Goal: Task Accomplishment & Management: Use online tool/utility

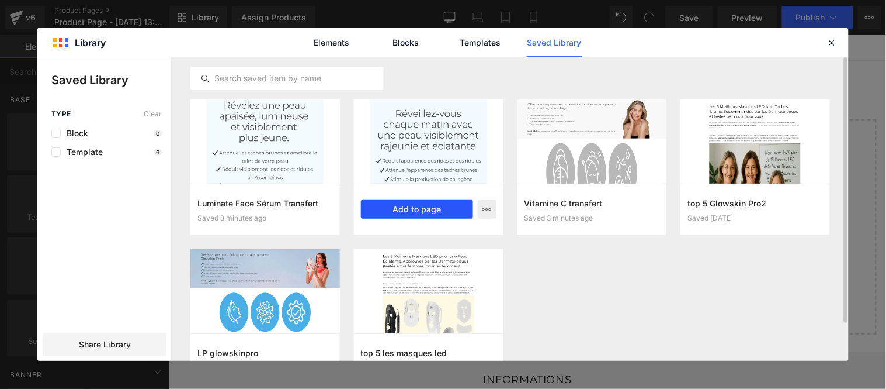
click at [418, 207] on button "Add to page" at bounding box center [417, 209] width 112 height 19
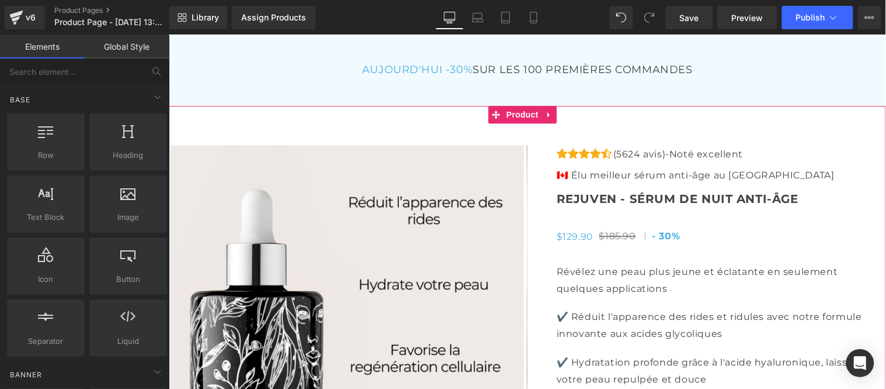
scroll to position [4145, 0]
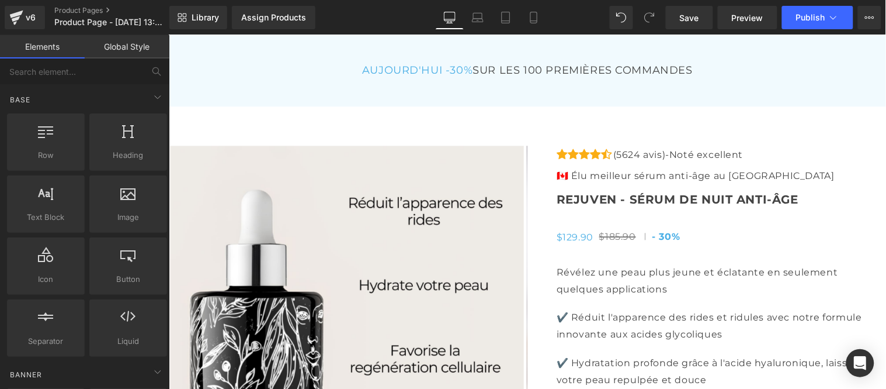
click at [113, 43] on link "Global Style" at bounding box center [127, 46] width 85 height 23
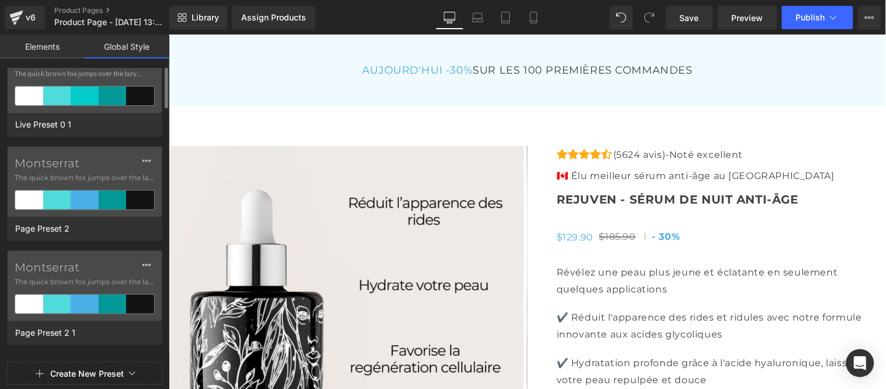
scroll to position [0, 0]
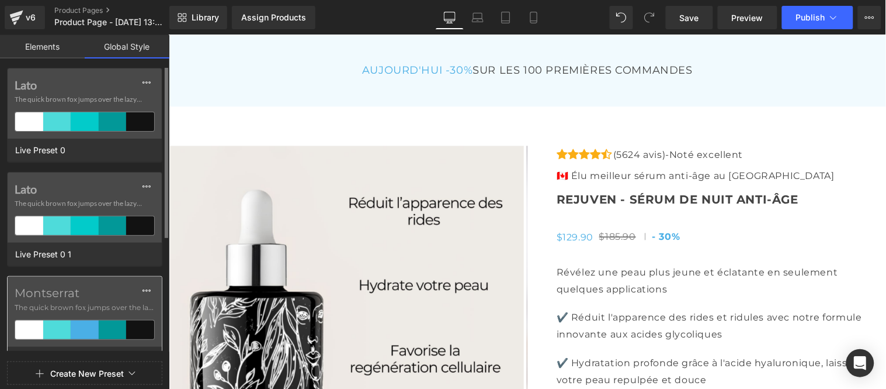
click at [65, 294] on label "Montserrat" at bounding box center [85, 293] width 140 height 14
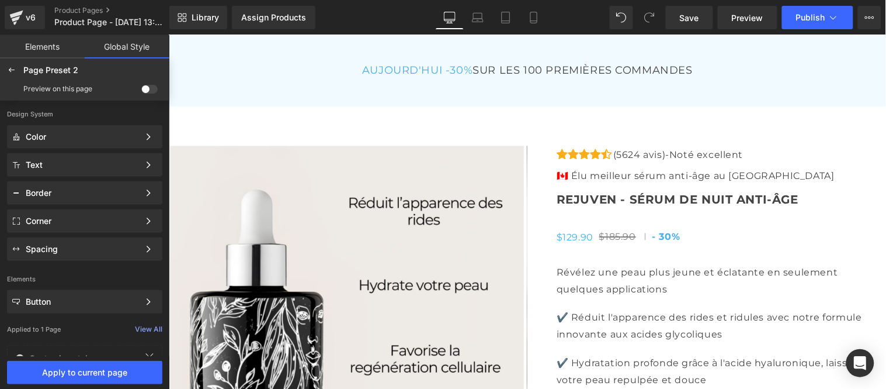
click at [146, 89] on span at bounding box center [149, 89] width 16 height 9
click at [141, 91] on input "checkbox" at bounding box center [141, 91] width 0 height 0
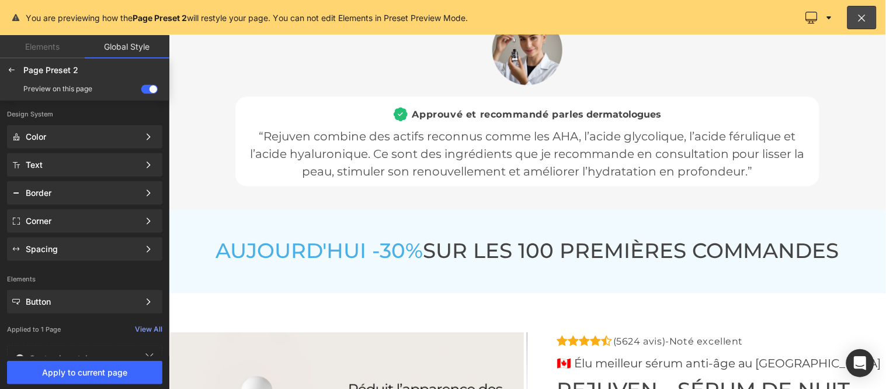
scroll to position [4320, 0]
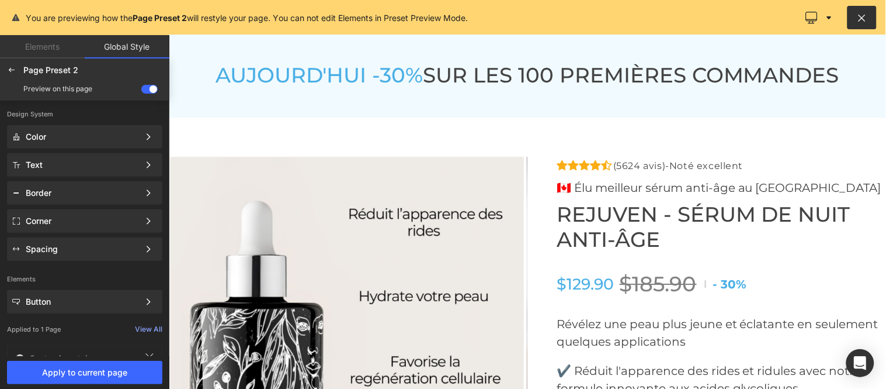
drag, startPoint x: 858, startPoint y: 16, endPoint x: 166, endPoint y: 172, distance: 709.0
click at [858, 16] on icon at bounding box center [862, 18] width 11 height 12
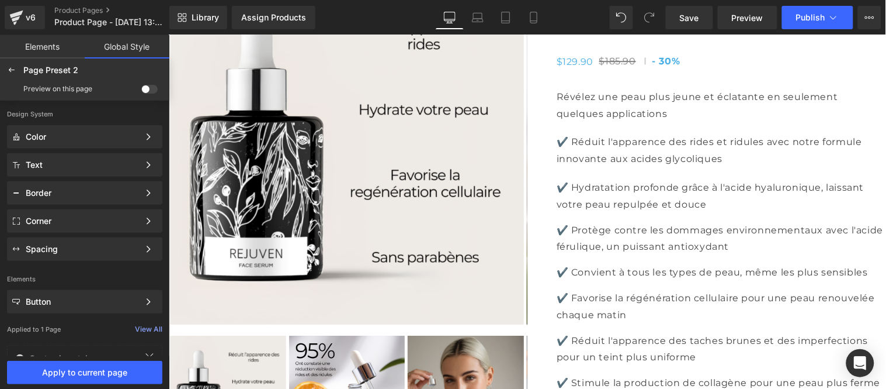
scroll to position [4145, 0]
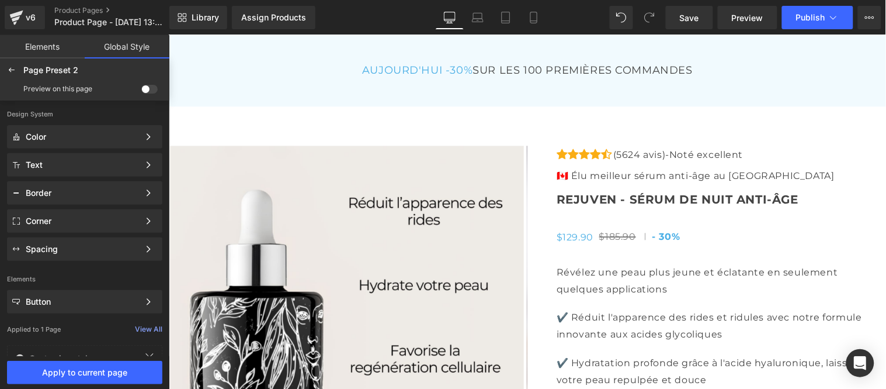
click at [149, 88] on span at bounding box center [149, 89] width 16 height 9
click at [141, 91] on input "checkbox" at bounding box center [141, 91] width 0 height 0
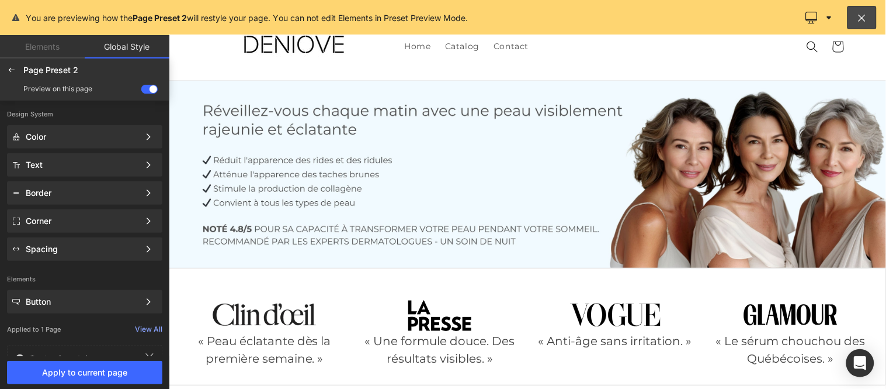
scroll to position [36, 0]
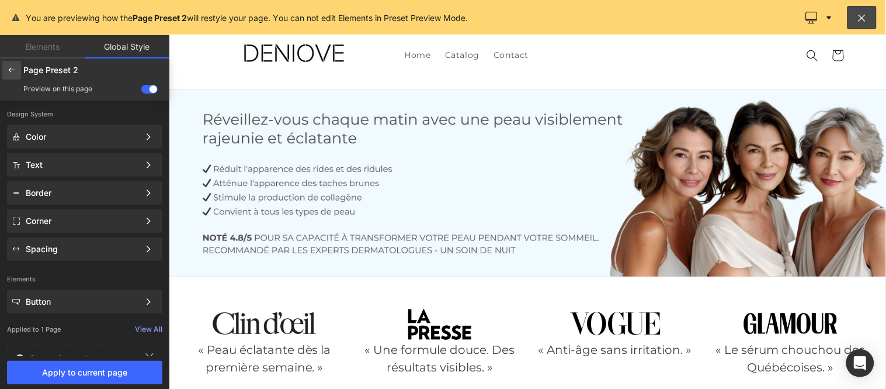
click at [9, 69] on icon at bounding box center [11, 69] width 9 height 9
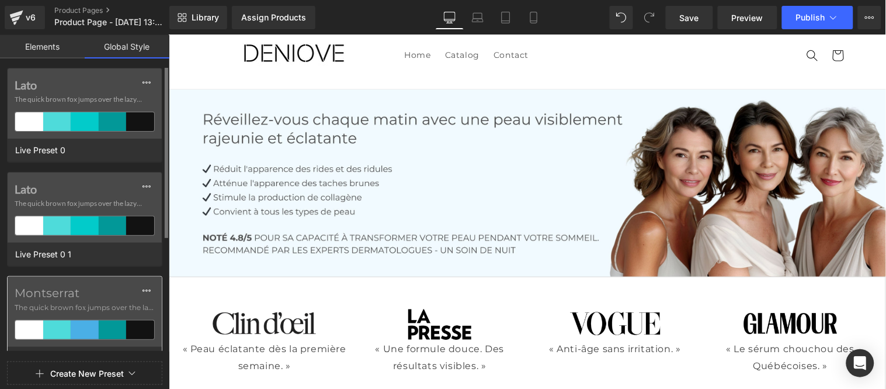
click at [67, 304] on span "The quick brown fox jumps over the lazy..." at bounding box center [85, 307] width 140 height 11
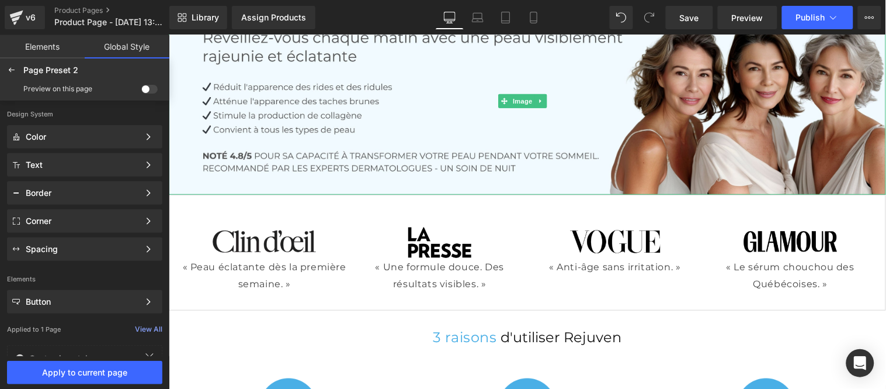
scroll to position [231, 0]
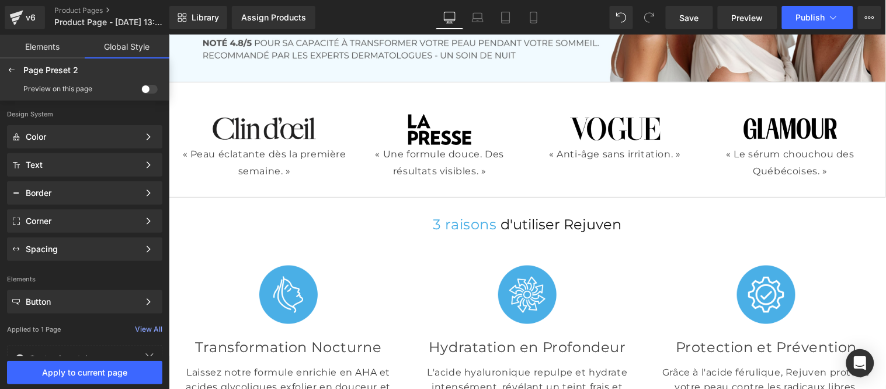
click at [144, 90] on span at bounding box center [149, 89] width 16 height 9
click at [141, 91] on input "checkbox" at bounding box center [141, 91] width 0 height 0
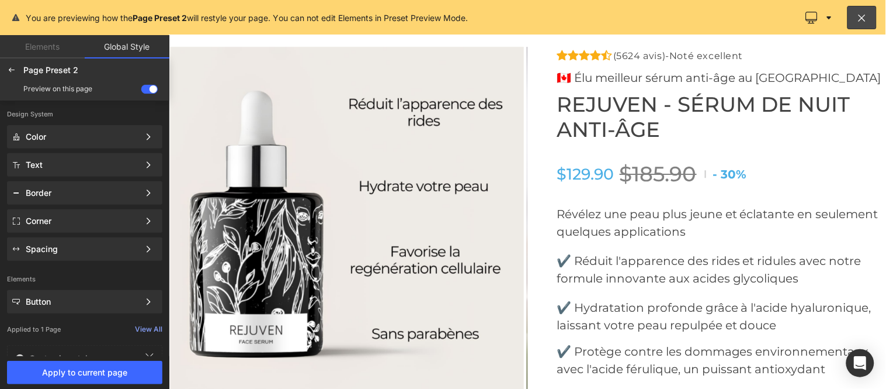
scroll to position [4385, 0]
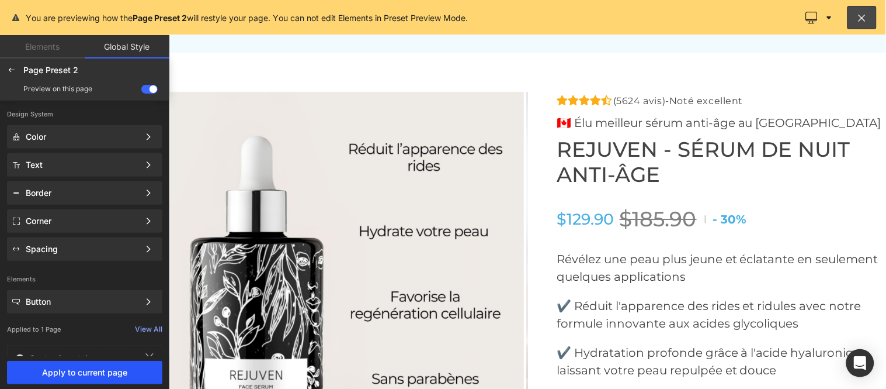
click at [85, 372] on span "Apply to current page" at bounding box center [84, 371] width 141 height 9
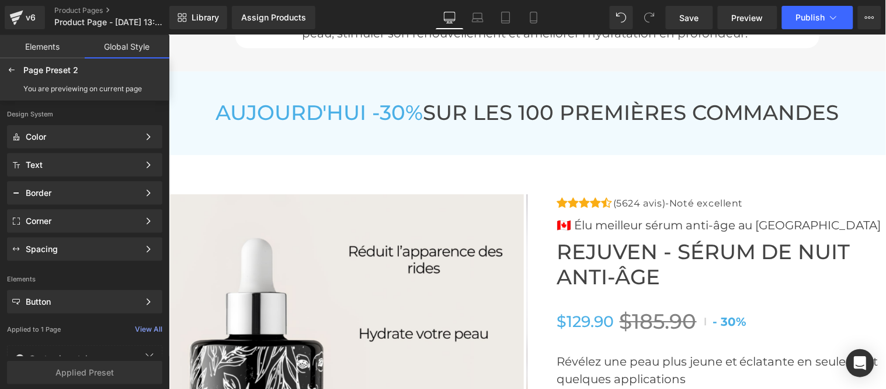
scroll to position [4191, 0]
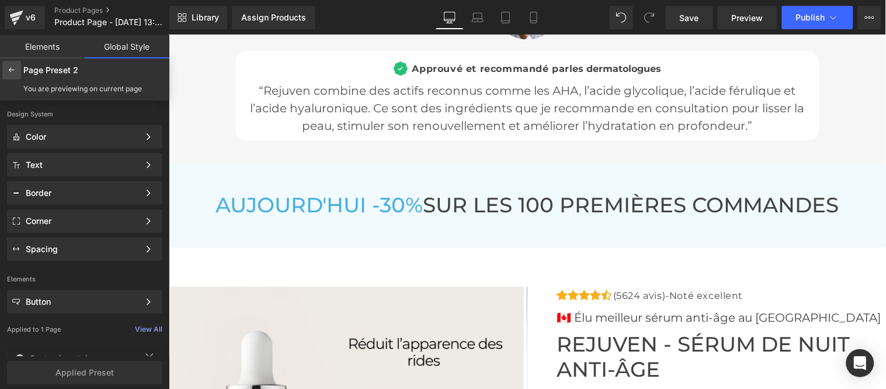
click at [11, 74] on icon at bounding box center [11, 69] width 9 height 9
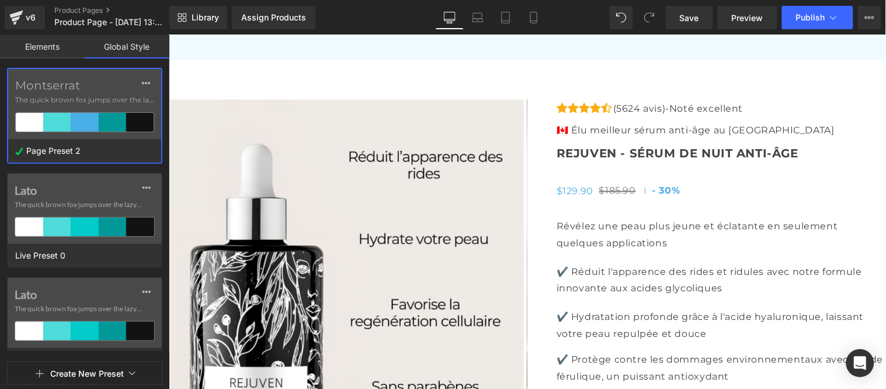
click at [38, 44] on link "Elements" at bounding box center [42, 46] width 85 height 23
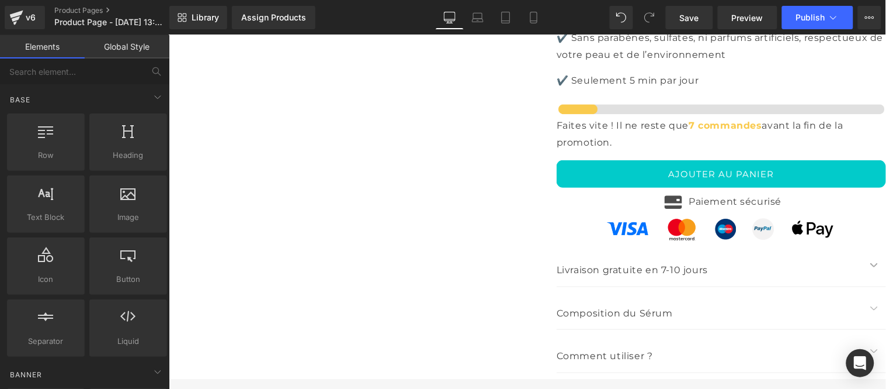
scroll to position [4969, 0]
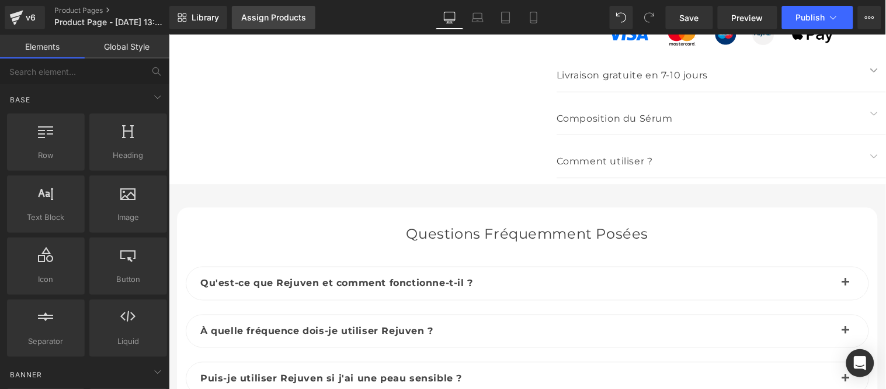
click at [268, 19] on div "Assign Products" at bounding box center [273, 17] width 65 height 9
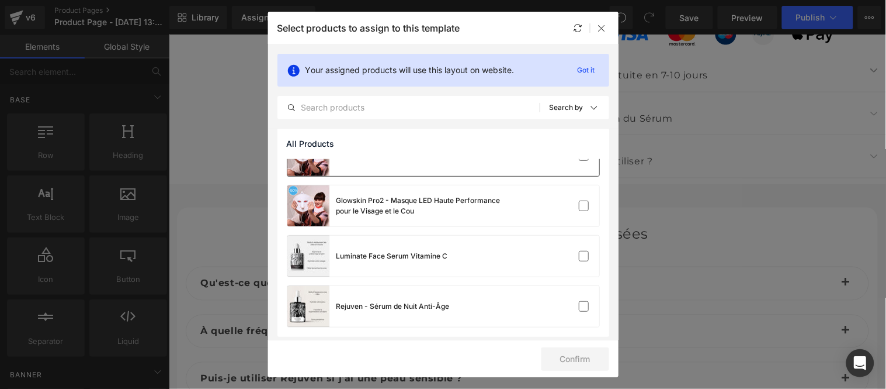
scroll to position [78, 0]
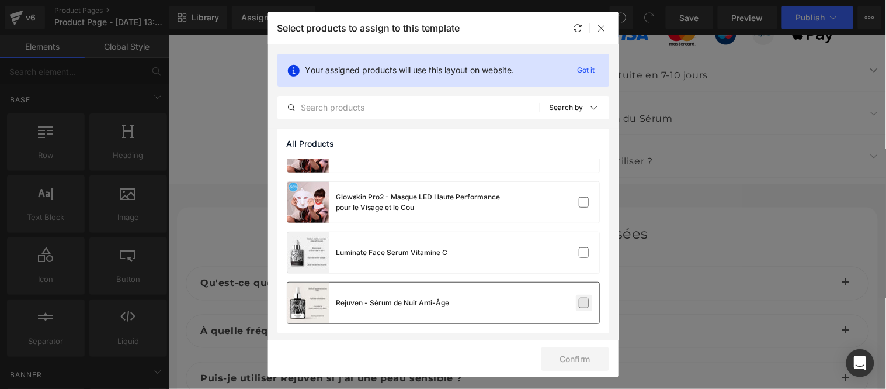
click at [579, 306] on label at bounding box center [584, 302] width 11 height 11
click at [584, 303] on input "checkbox" at bounding box center [584, 303] width 0 height 0
click at [580, 361] on button "Confirm" at bounding box center [576, 358] width 68 height 23
click at [603, 27] on icon at bounding box center [602, 27] width 9 height 9
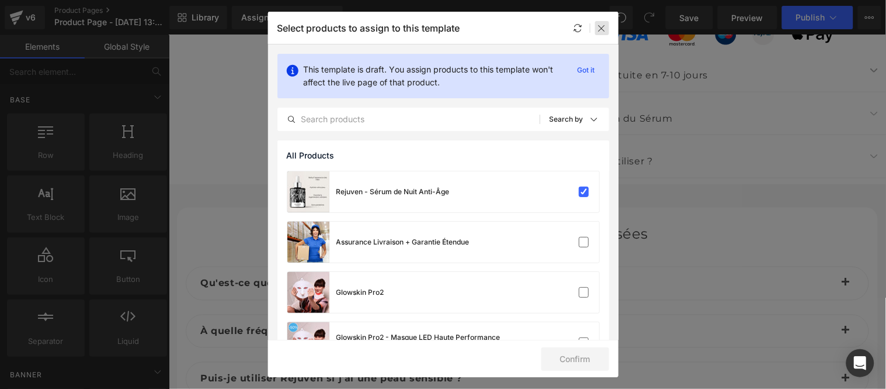
click at [599, 32] on icon at bounding box center [602, 27] width 9 height 9
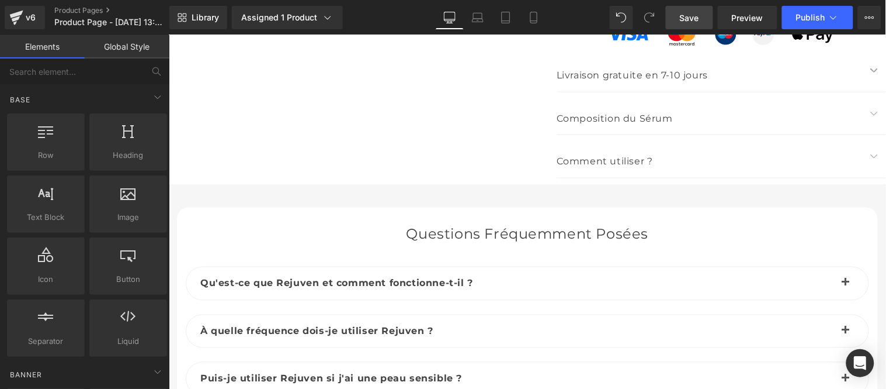
click at [692, 15] on span "Save" at bounding box center [689, 18] width 19 height 12
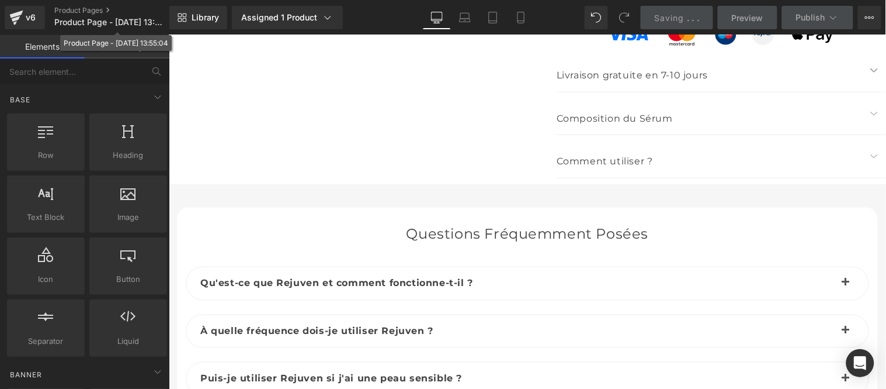
click at [89, 22] on span "Product Page - [DATE] 13:55:04" at bounding box center [110, 22] width 112 height 9
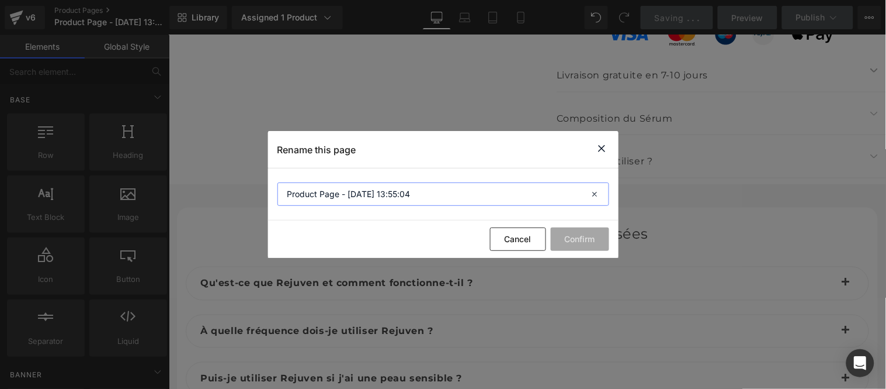
click at [438, 202] on input "Product Page - [DATE] 13:55:04" at bounding box center [444, 193] width 332 height 23
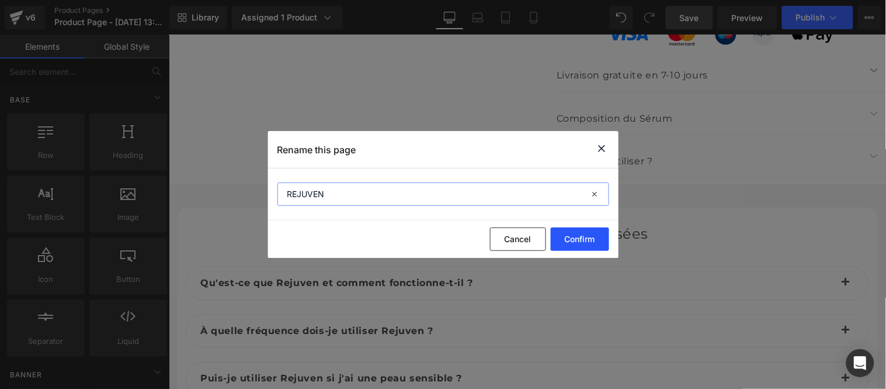
type input "REJUVEN"
click at [567, 244] on button "Confirm" at bounding box center [580, 238] width 58 height 23
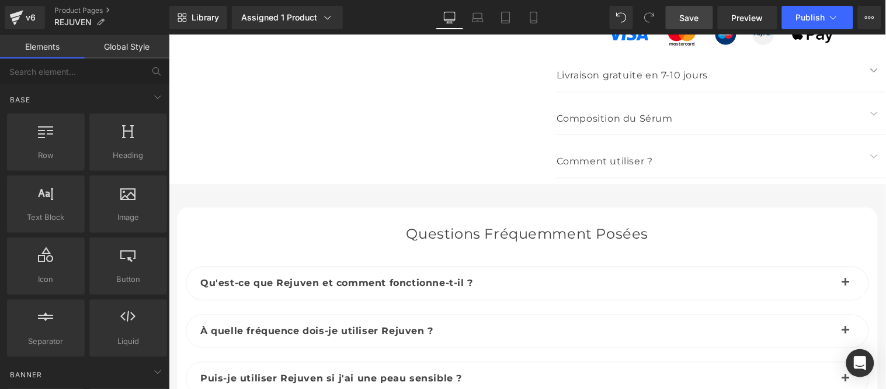
drag, startPoint x: 692, startPoint y: 15, endPoint x: 378, endPoint y: 147, distance: 340.2
click at [692, 15] on span "Save" at bounding box center [689, 18] width 19 height 12
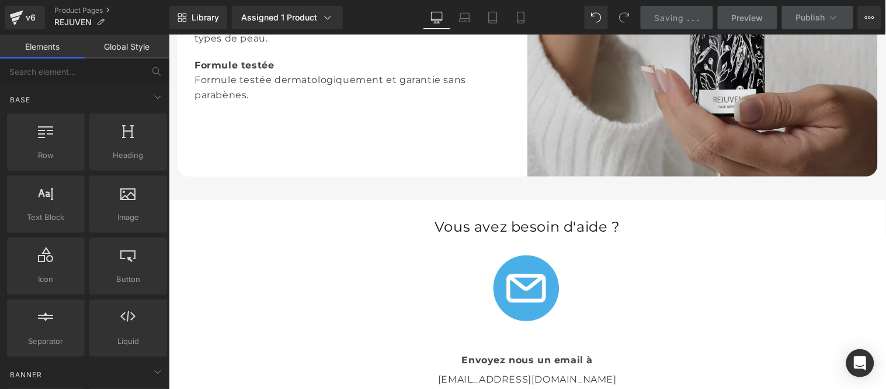
scroll to position [2568, 0]
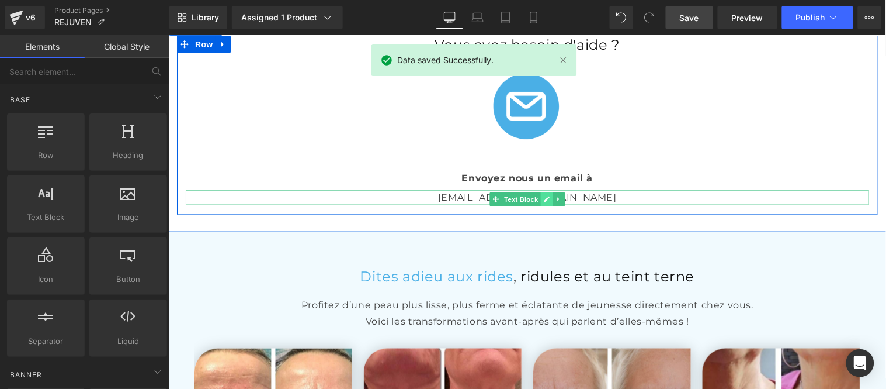
click at [543, 202] on icon at bounding box center [546, 199] width 6 height 6
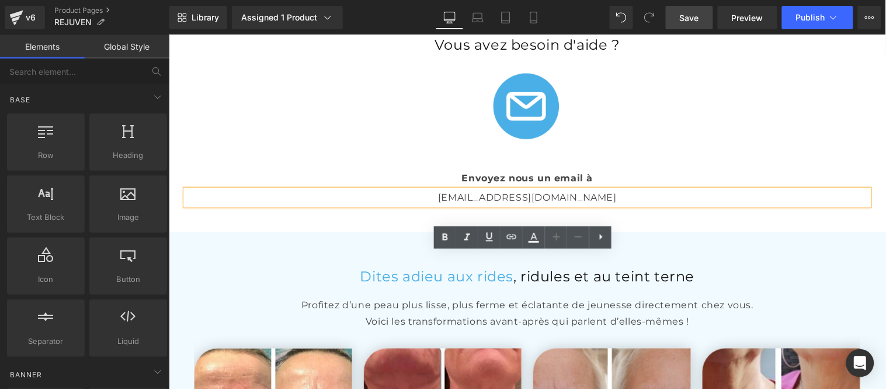
click at [530, 204] on p "[EMAIL_ADDRESS][DOMAIN_NAME]" at bounding box center [527, 196] width 684 height 15
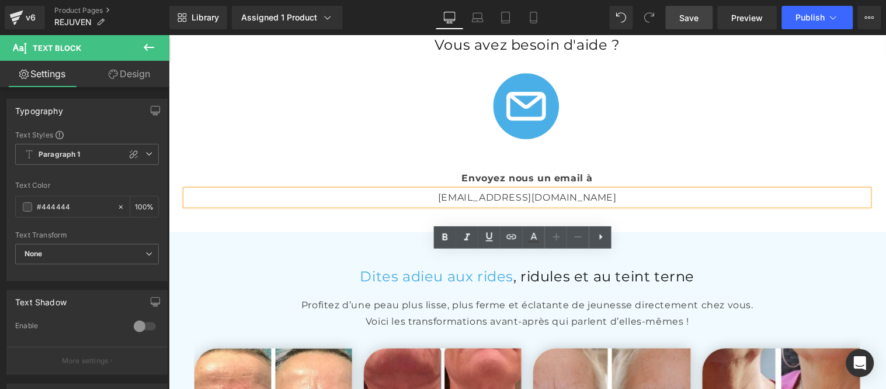
click at [568, 204] on p "[EMAIL_ADDRESS][DOMAIN_NAME]" at bounding box center [527, 196] width 684 height 15
click at [511, 204] on p "[EMAIL_ADDRESS][DOMAIN_NAME]" at bounding box center [527, 196] width 684 height 15
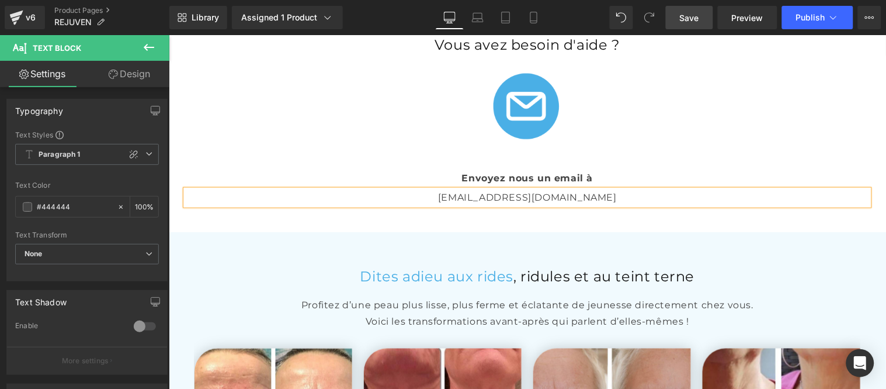
click at [696, 21] on span "Save" at bounding box center [689, 18] width 19 height 12
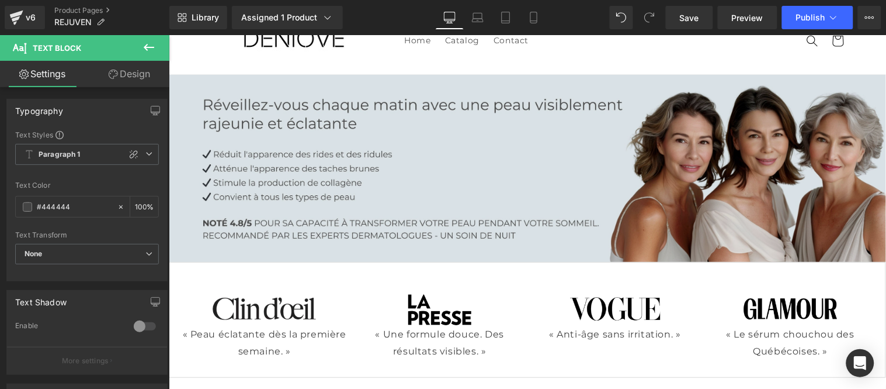
scroll to position [0, 0]
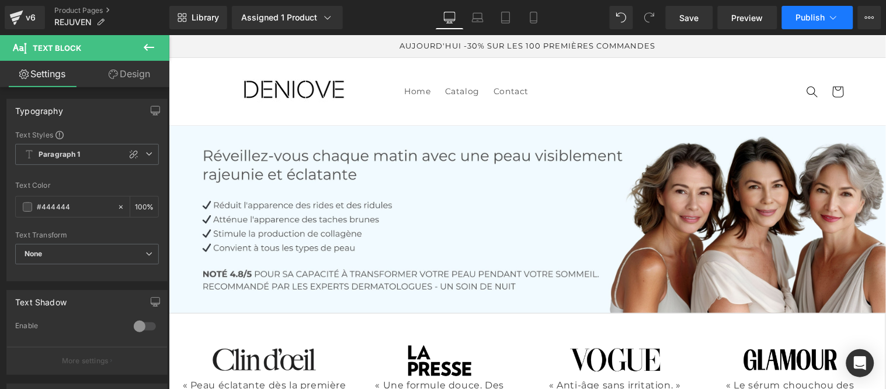
click at [803, 15] on span "Publish" at bounding box center [810, 17] width 29 height 9
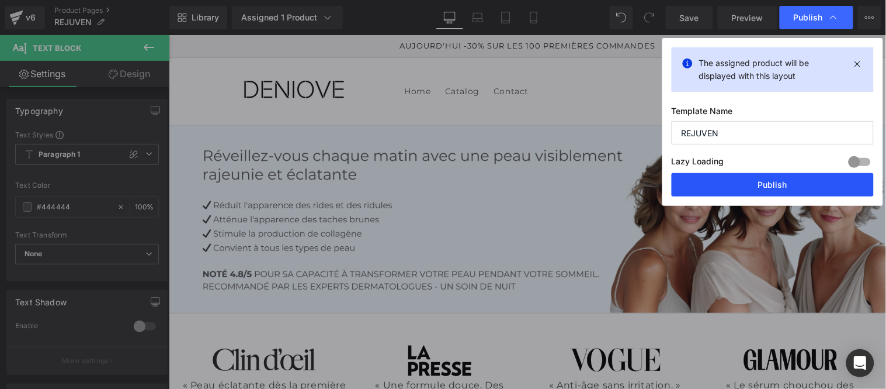
click at [777, 182] on button "Publish" at bounding box center [773, 184] width 202 height 23
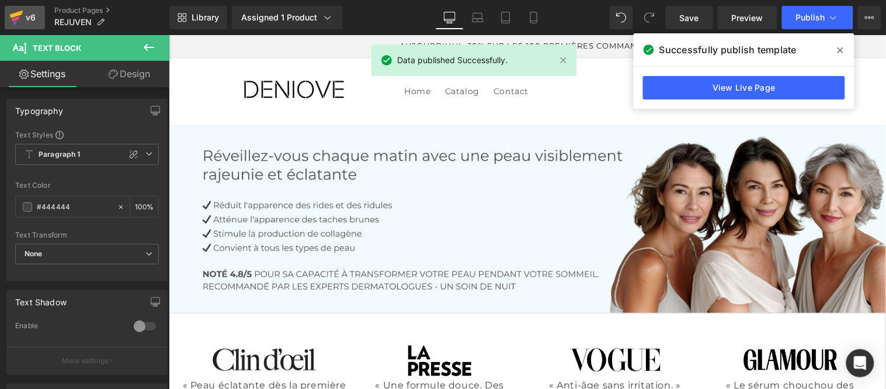
click at [32, 8] on link "v6" at bounding box center [25, 17] width 40 height 23
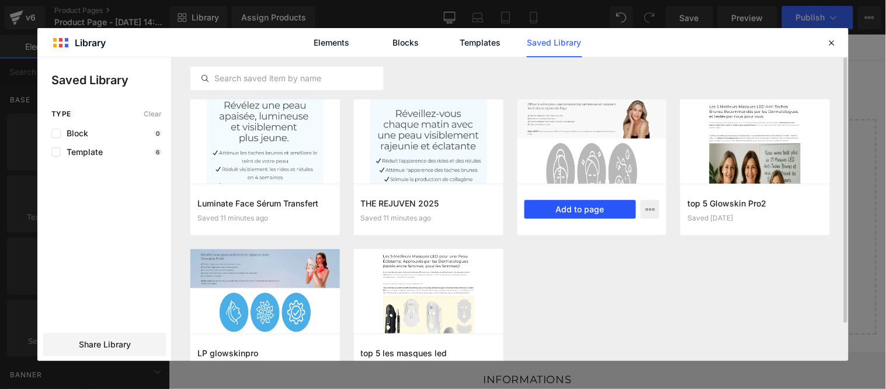
drag, startPoint x: 580, startPoint y: 211, endPoint x: 406, endPoint y: 176, distance: 177.5
click at [580, 211] on button "Add to page" at bounding box center [581, 209] width 112 height 19
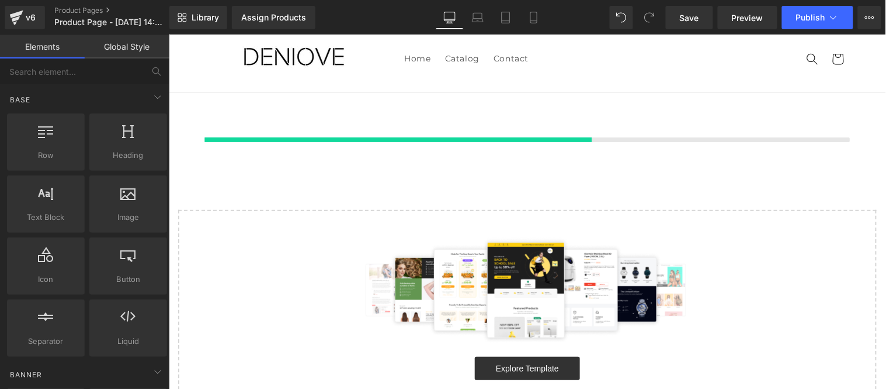
scroll to position [32, 0]
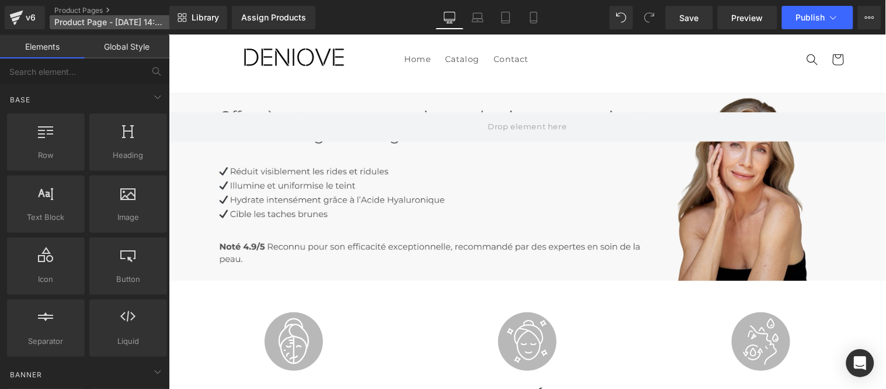
click at [88, 22] on span "Product Page - [DATE] 14:03:09" at bounding box center [110, 22] width 112 height 9
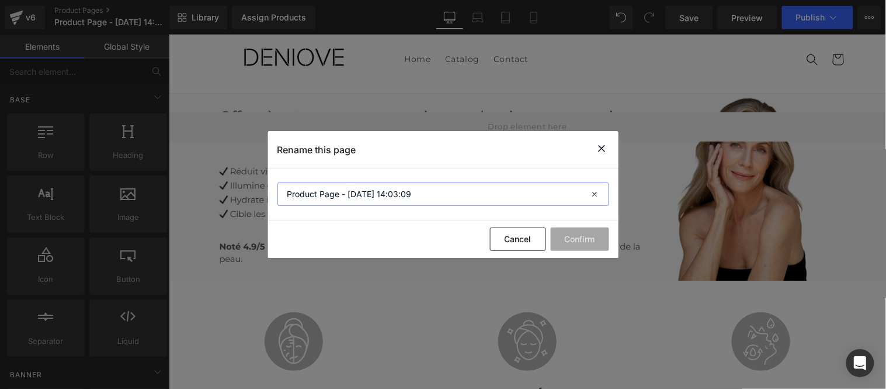
click at [434, 192] on input "Product Page - [DATE] 14:03:09" at bounding box center [444, 193] width 332 height 23
type input "Vitamine C"
click at [581, 238] on button "Confirm" at bounding box center [580, 238] width 58 height 23
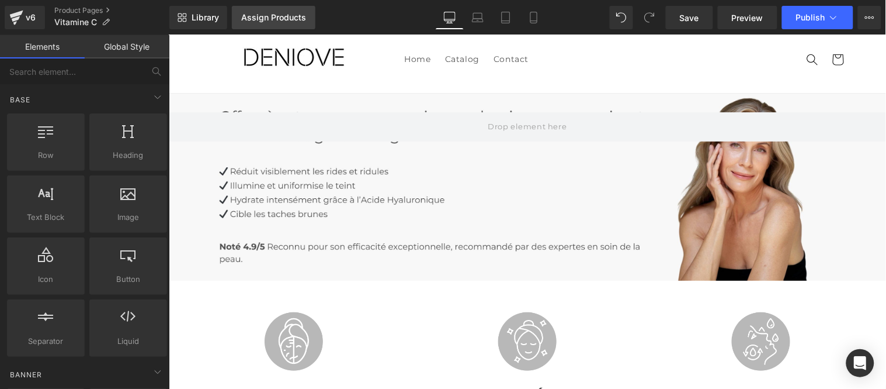
click at [291, 23] on link "Assign Products" at bounding box center [274, 17] width 84 height 23
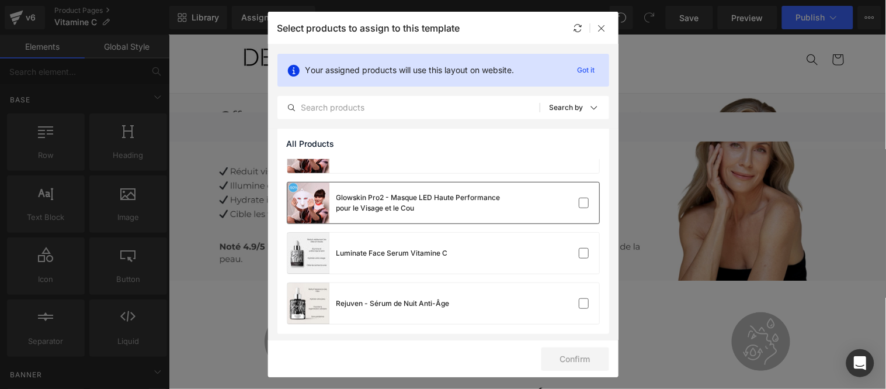
scroll to position [78, 0]
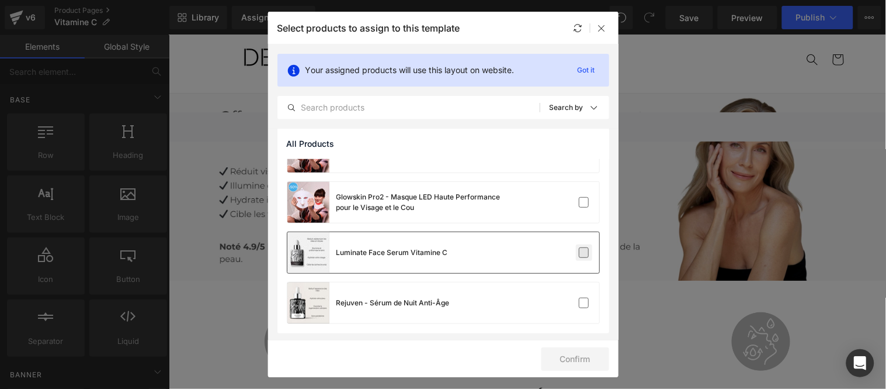
click at [580, 250] on label at bounding box center [584, 252] width 11 height 11
click at [584, 252] on input "checkbox" at bounding box center [584, 252] width 0 height 0
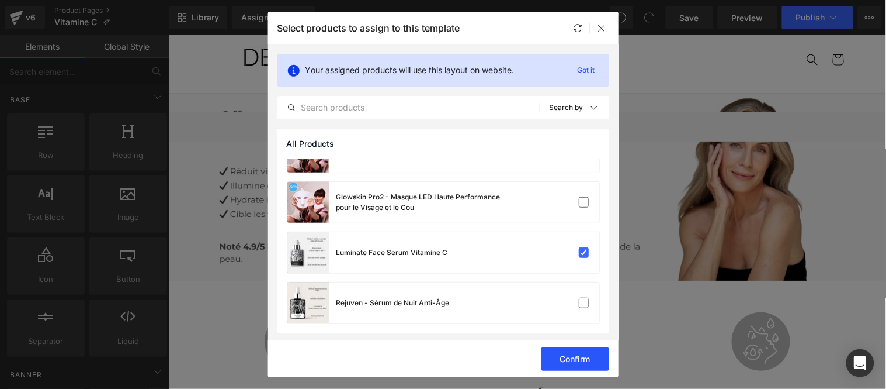
click at [579, 363] on button "Confirm" at bounding box center [576, 358] width 68 height 23
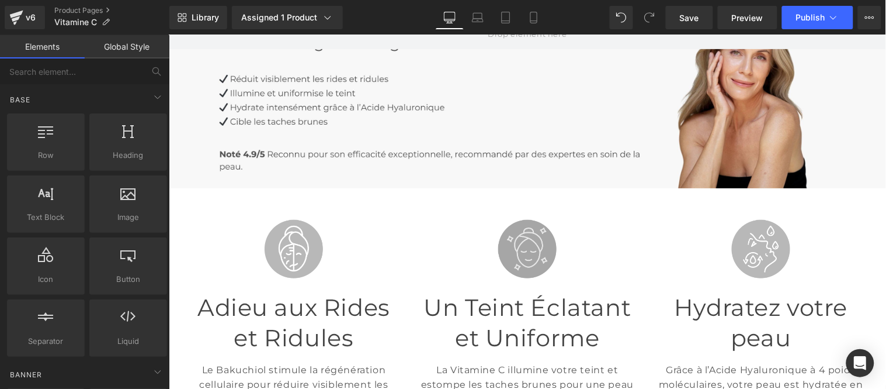
scroll to position [130, 0]
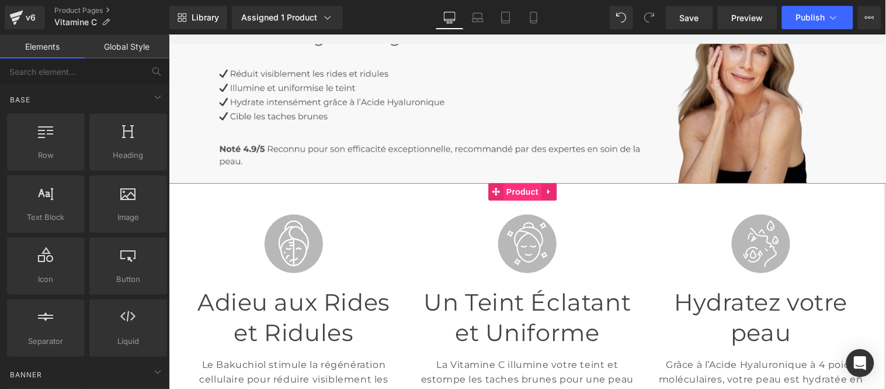
click at [522, 189] on span "Product" at bounding box center [522, 191] width 38 height 18
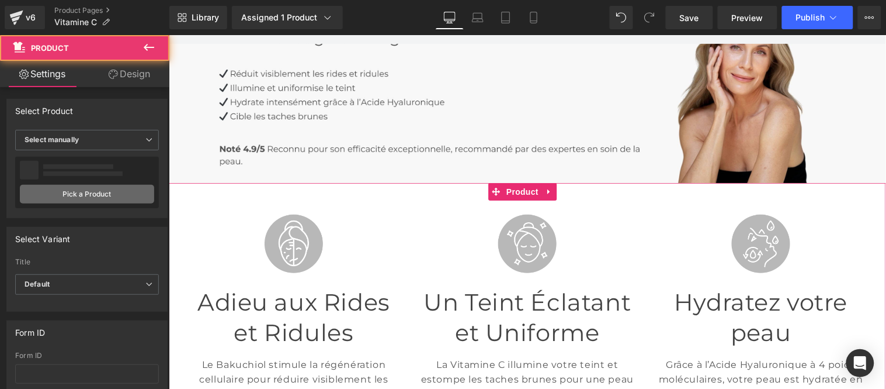
click at [86, 190] on link "Pick a Product" at bounding box center [87, 194] width 134 height 19
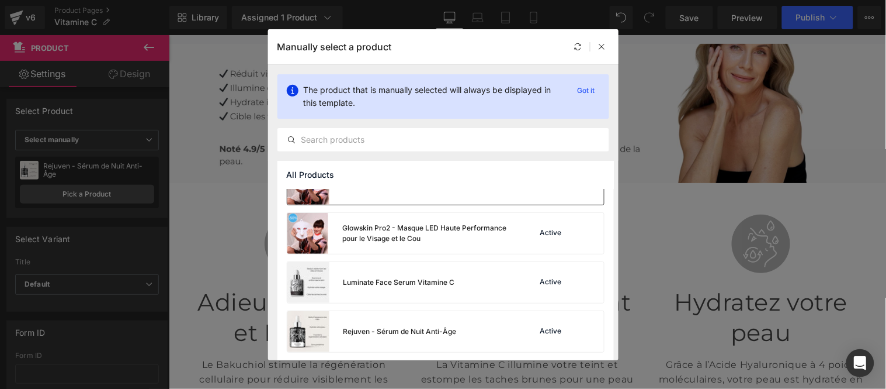
scroll to position [77, 0]
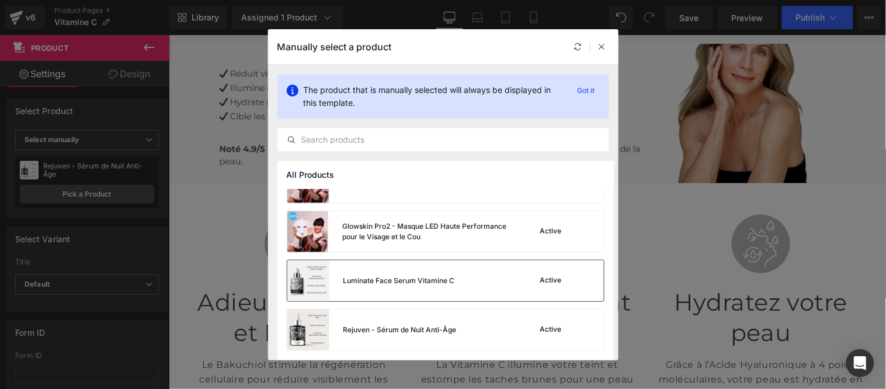
click at [390, 282] on div "Luminate Face Serum Vitamine C" at bounding box center [400, 280] width 112 height 11
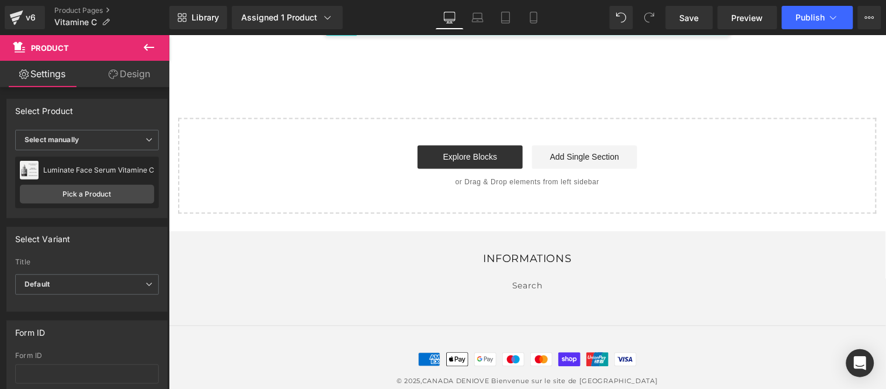
scroll to position [5103, 0]
click at [692, 16] on span "Save" at bounding box center [689, 18] width 19 height 12
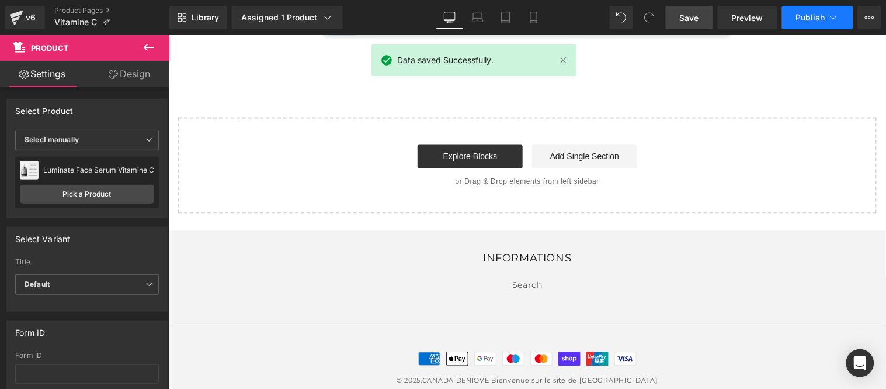
click at [813, 16] on span "Publish" at bounding box center [810, 17] width 29 height 9
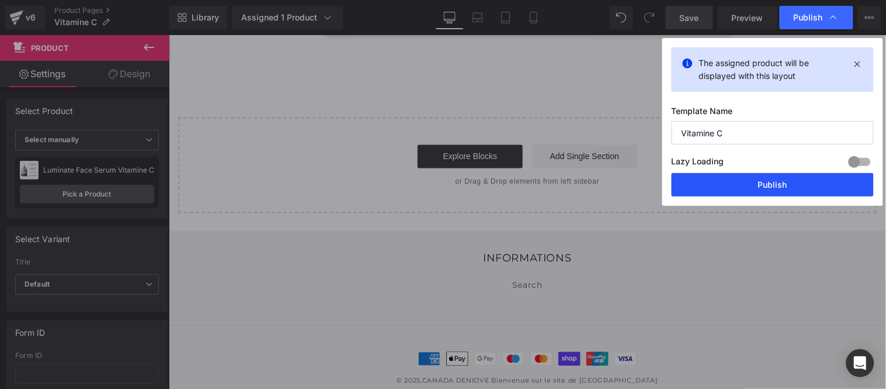
click at [790, 187] on button "Publish" at bounding box center [773, 184] width 202 height 23
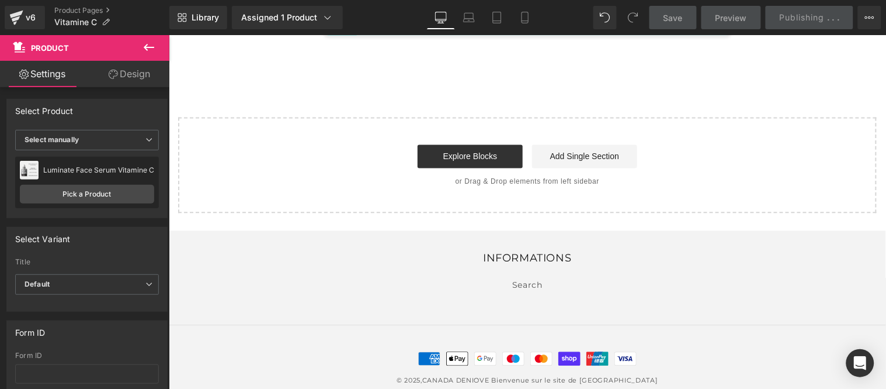
scroll to position [4908, 0]
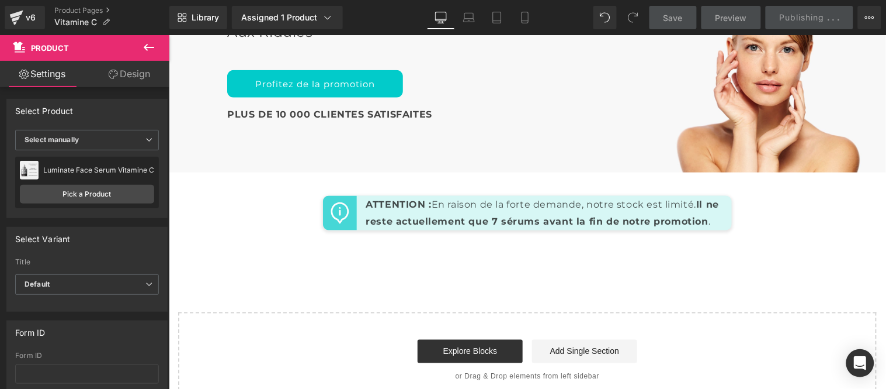
click at [153, 43] on icon at bounding box center [149, 47] width 14 height 14
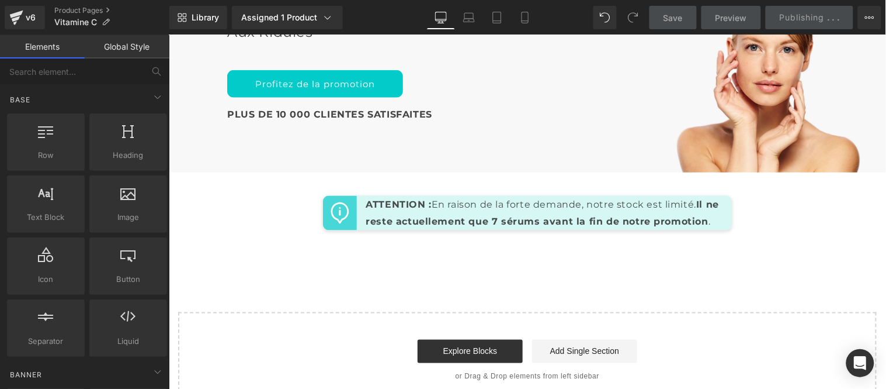
click at [130, 54] on link "Global Style" at bounding box center [127, 46] width 85 height 23
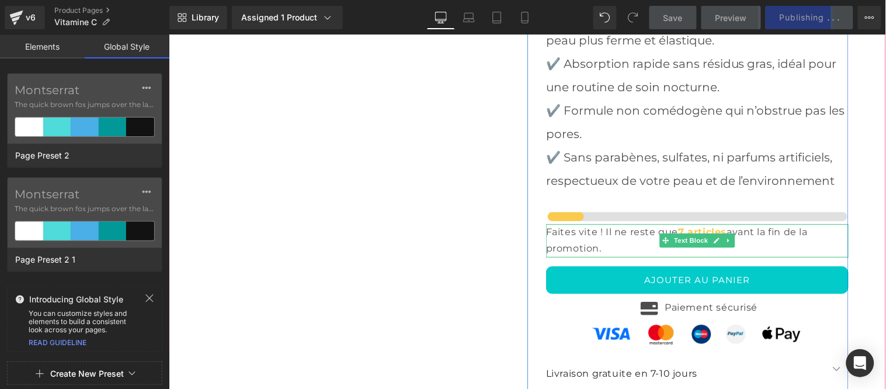
scroll to position [4194, 0]
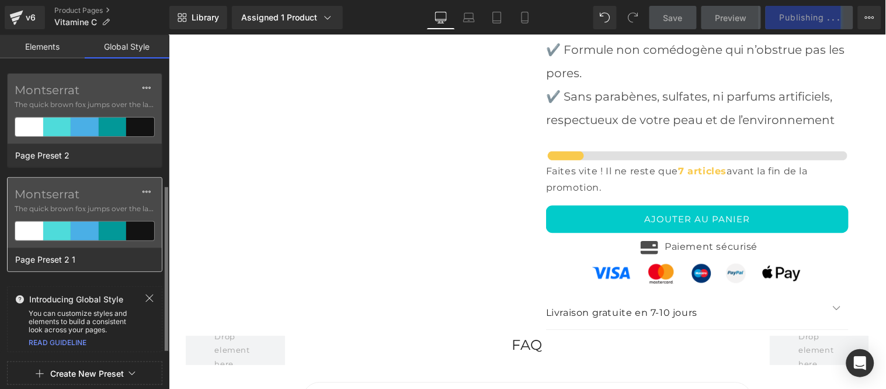
click at [86, 214] on div "Montserrat The quick brown fox jumps over the lazy..." at bounding box center [85, 213] width 154 height 70
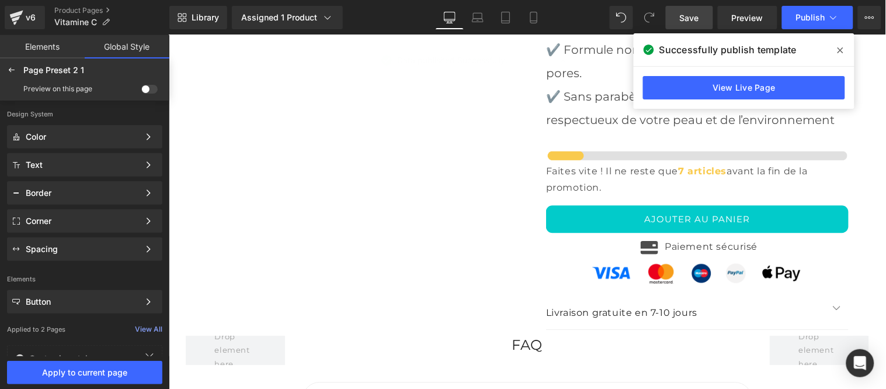
click at [144, 91] on span at bounding box center [149, 89] width 16 height 9
click at [141, 91] on input "checkbox" at bounding box center [141, 91] width 0 height 0
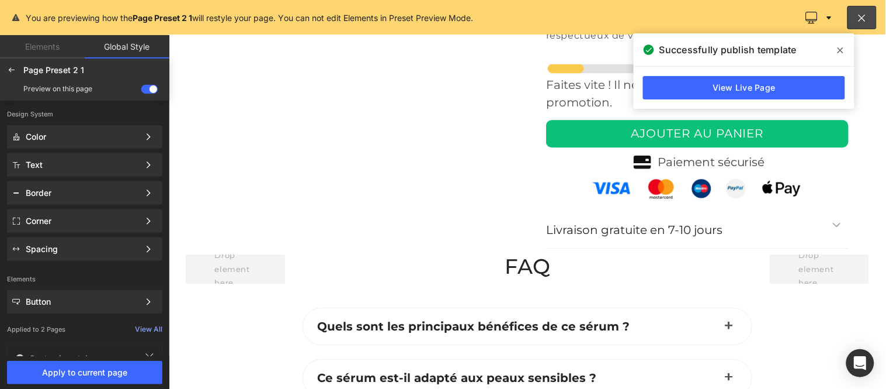
scroll to position [4177, 0]
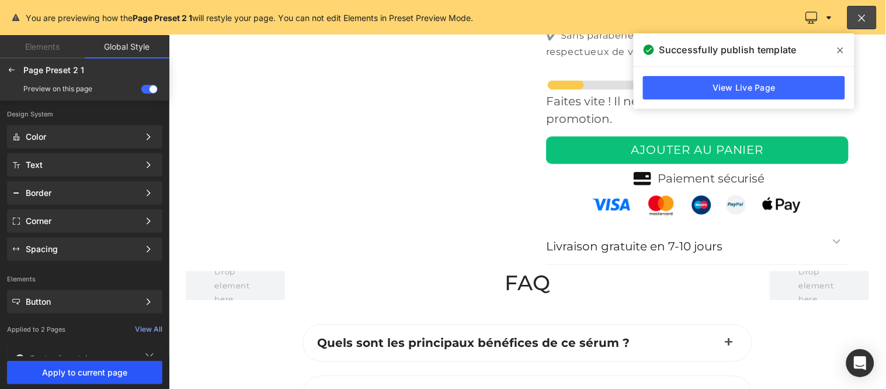
click at [89, 370] on span "Apply to current page" at bounding box center [84, 371] width 141 height 9
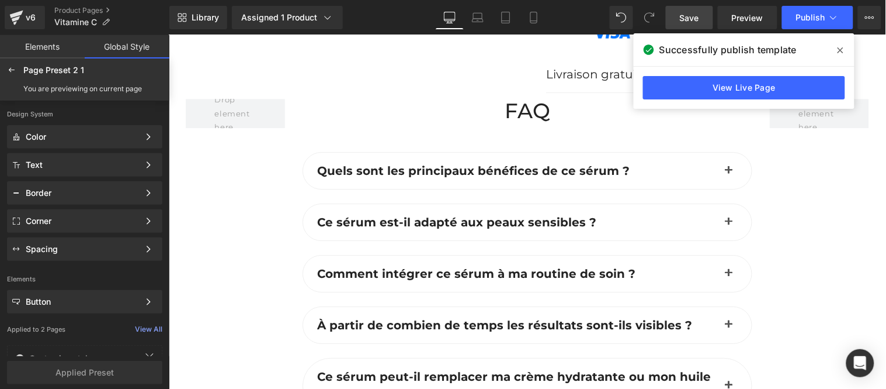
scroll to position [4307, 0]
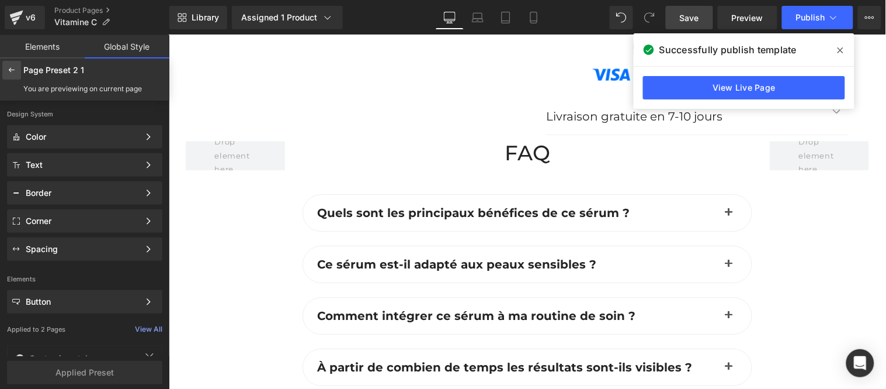
drag, startPoint x: 14, startPoint y: 68, endPoint x: 292, endPoint y: 88, distance: 278.2
click at [14, 68] on icon at bounding box center [11, 69] width 9 height 9
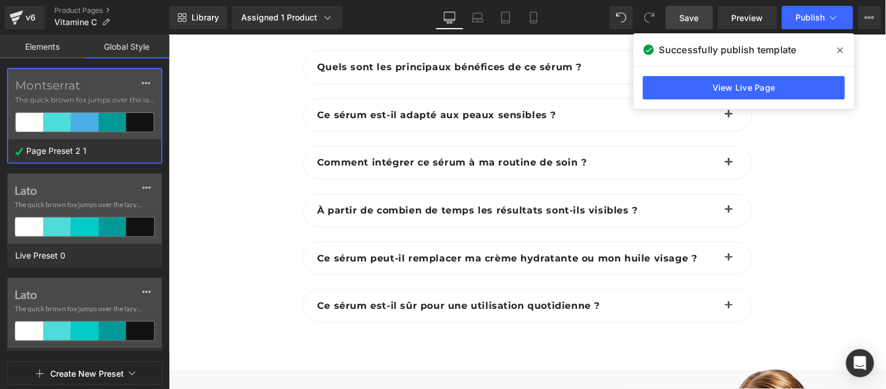
click at [684, 19] on span "Save" at bounding box center [689, 18] width 19 height 12
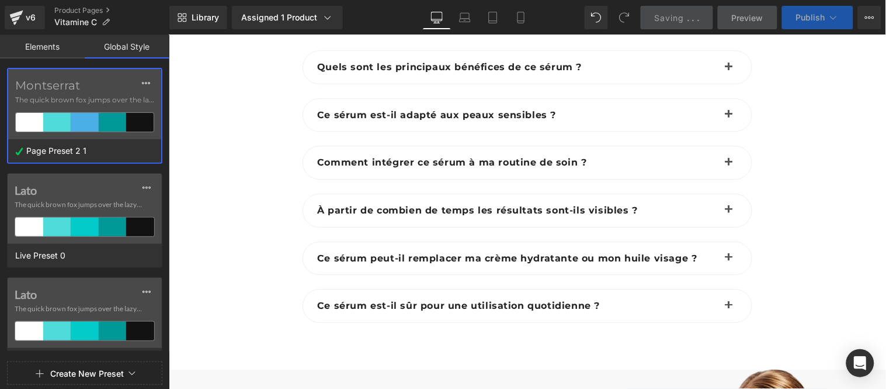
scroll to position [4891, 0]
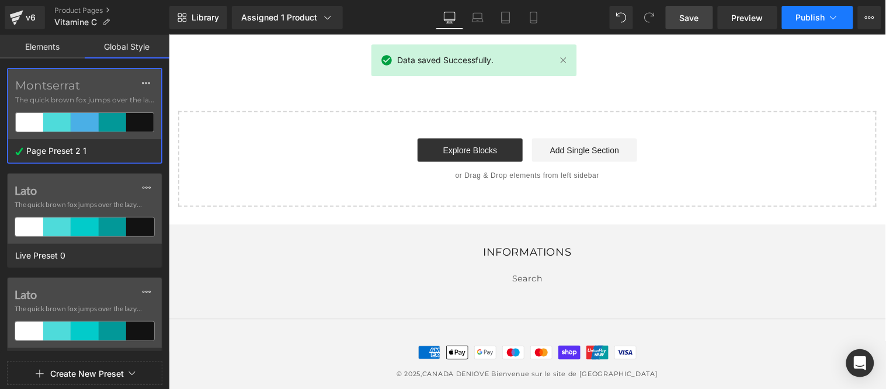
click at [804, 16] on span "Publish" at bounding box center [810, 17] width 29 height 9
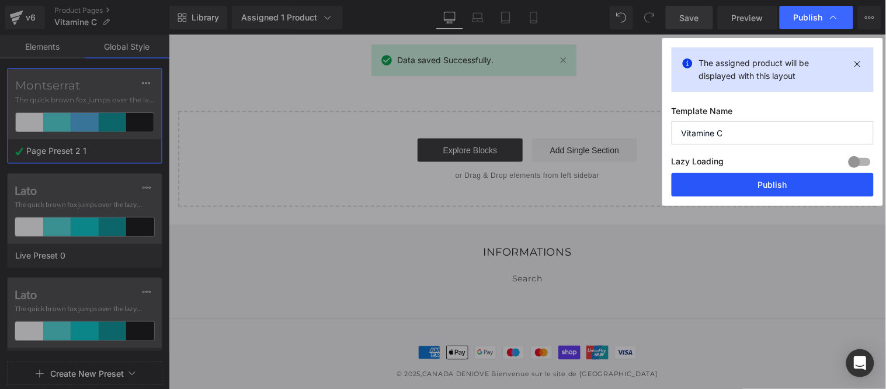
click at [751, 185] on button "Publish" at bounding box center [773, 184] width 202 height 23
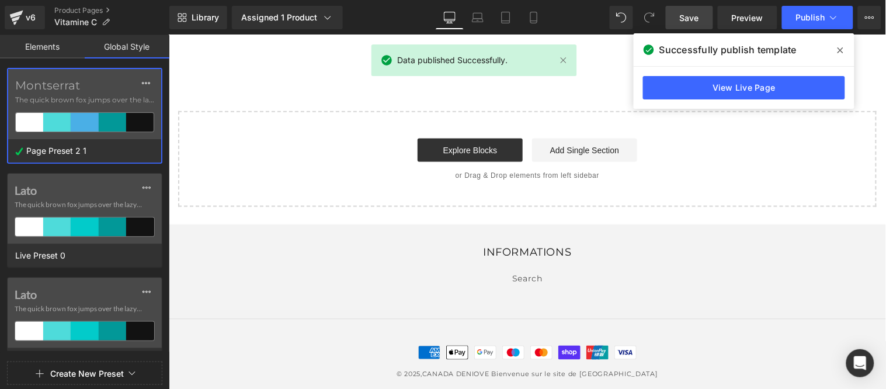
click at [839, 50] on icon at bounding box center [841, 50] width 6 height 9
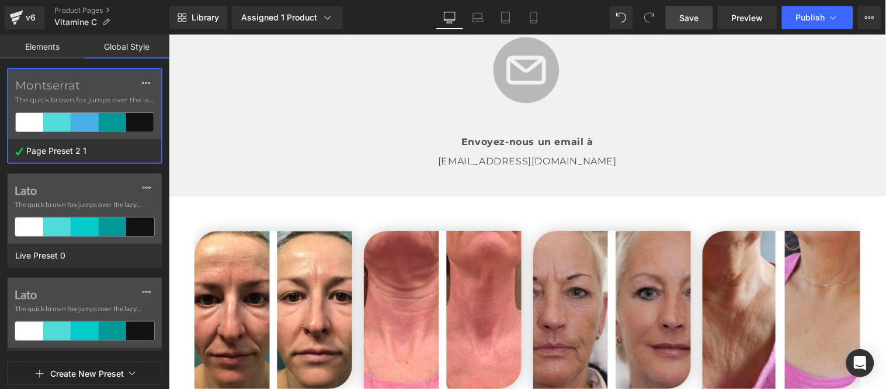
scroll to position [2294, 0]
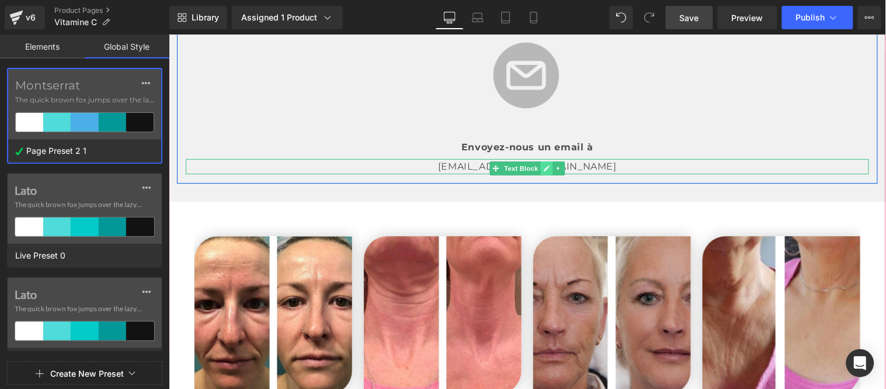
click at [543, 162] on link at bounding box center [546, 168] width 12 height 14
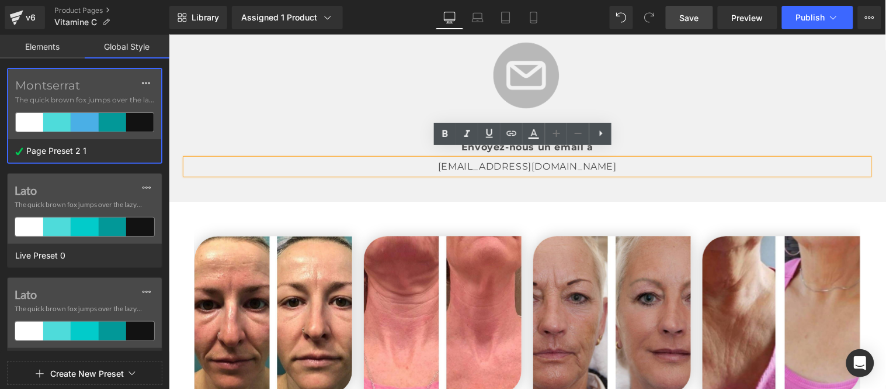
click at [564, 158] on p "[EMAIL_ADDRESS][DOMAIN_NAME]" at bounding box center [527, 165] width 684 height 15
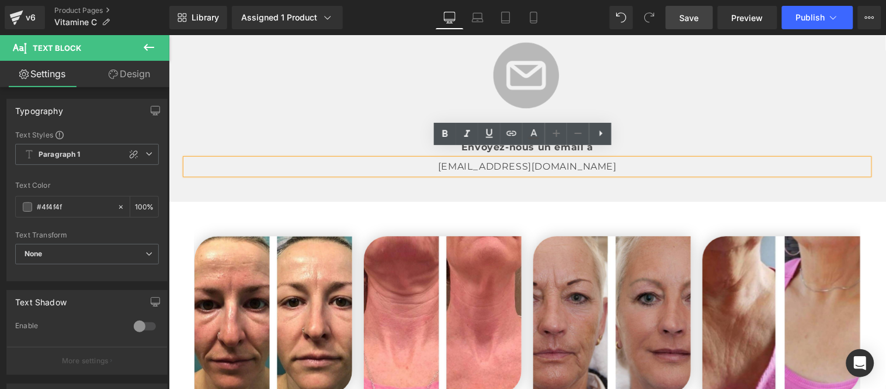
drag, startPoint x: 512, startPoint y: 159, endPoint x: 517, endPoint y: 168, distance: 9.9
click at [511, 159] on p "[EMAIL_ADDRESS][DOMAIN_NAME]" at bounding box center [527, 165] width 684 height 15
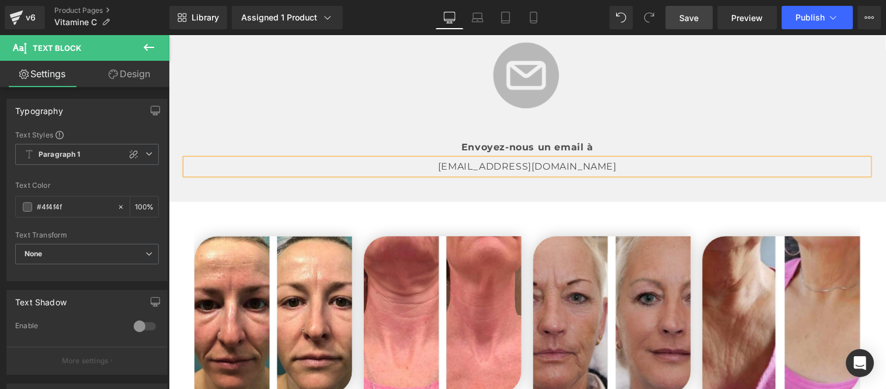
drag, startPoint x: 691, startPoint y: 15, endPoint x: 491, endPoint y: 19, distance: 199.8
click at [691, 15] on span "Save" at bounding box center [689, 18] width 19 height 12
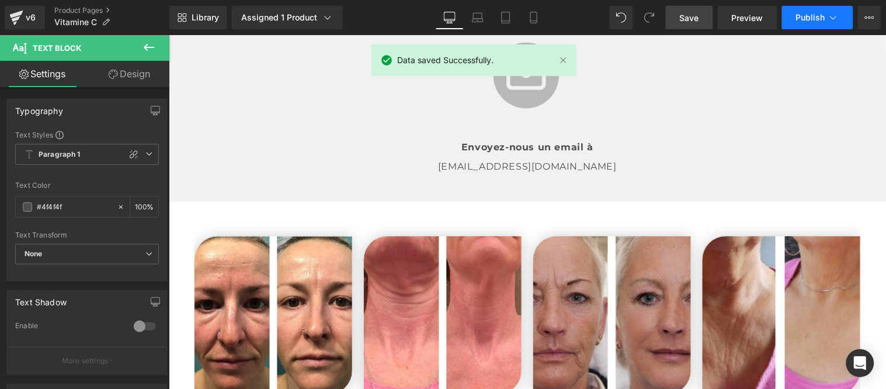
click at [811, 15] on span "Publish" at bounding box center [810, 17] width 29 height 9
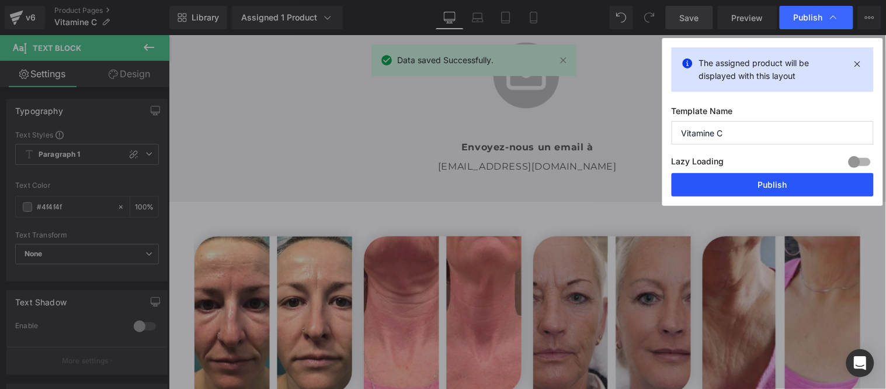
click at [751, 184] on button "Publish" at bounding box center [773, 184] width 202 height 23
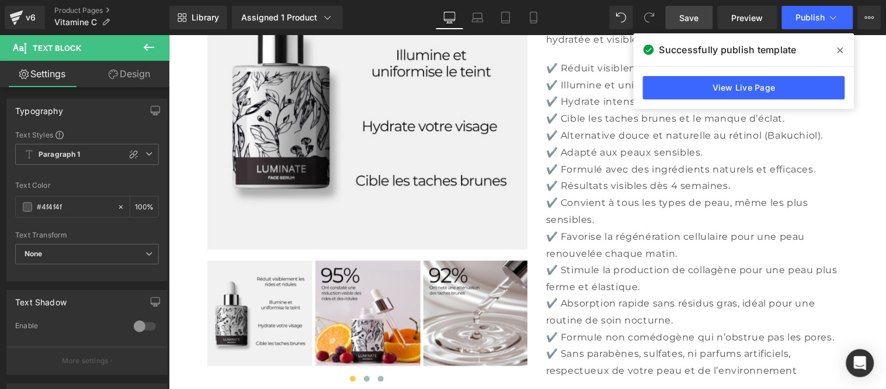
scroll to position [3723, 0]
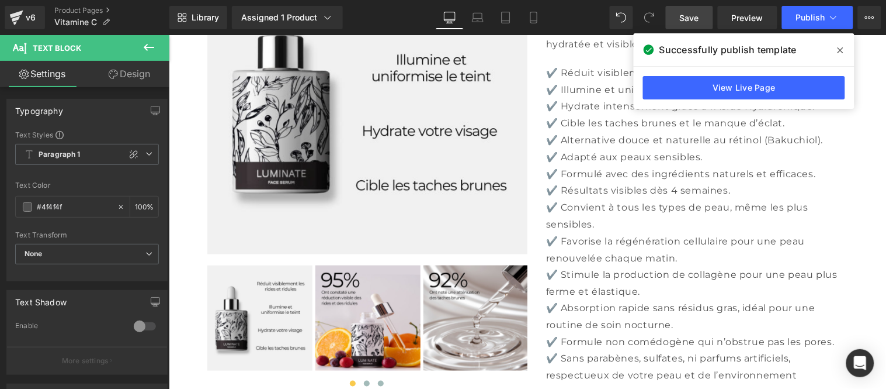
click at [355, 155] on img at bounding box center [367, 92] width 321 height 321
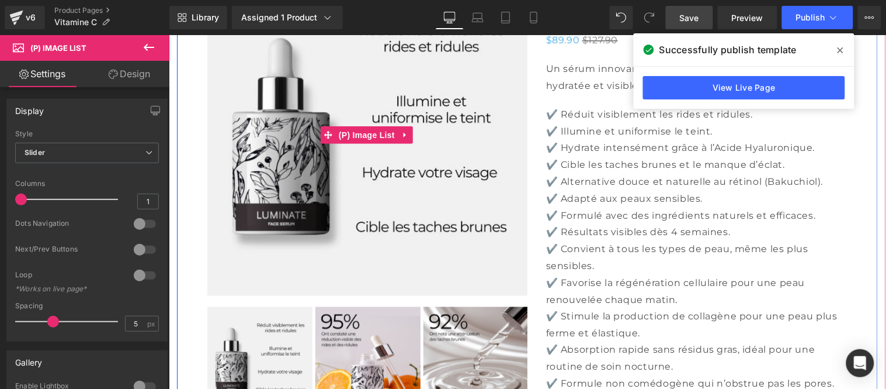
scroll to position [3658, 0]
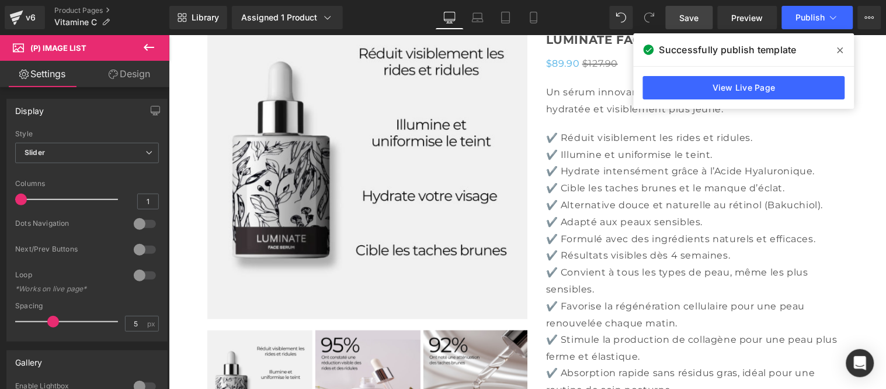
click at [840, 51] on icon at bounding box center [841, 50] width 6 height 9
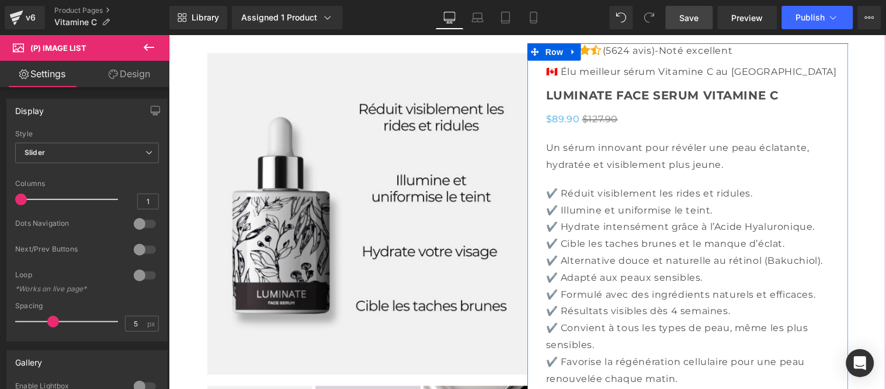
scroll to position [3528, 0]
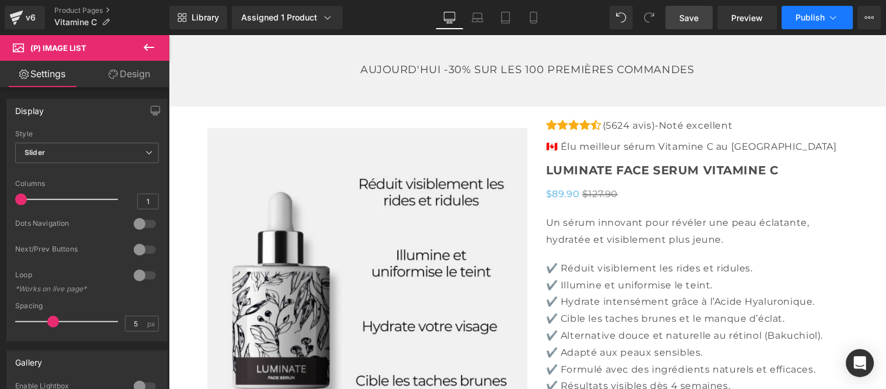
click at [820, 14] on span "Publish" at bounding box center [810, 17] width 29 height 9
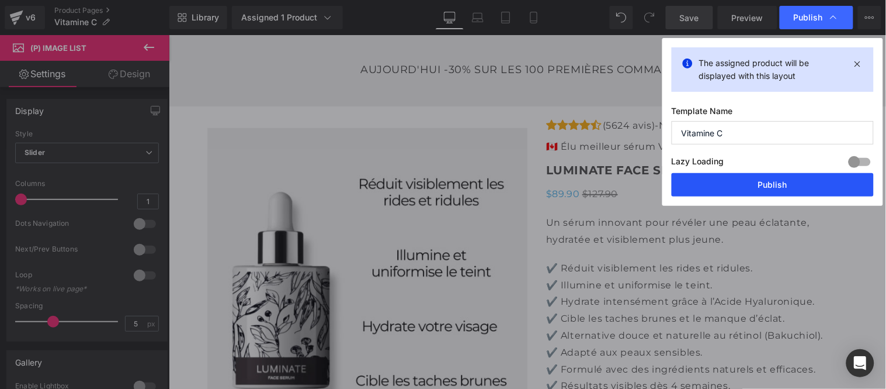
click at [772, 179] on button "Publish" at bounding box center [773, 184] width 202 height 23
